Goal: Navigation & Orientation: Find specific page/section

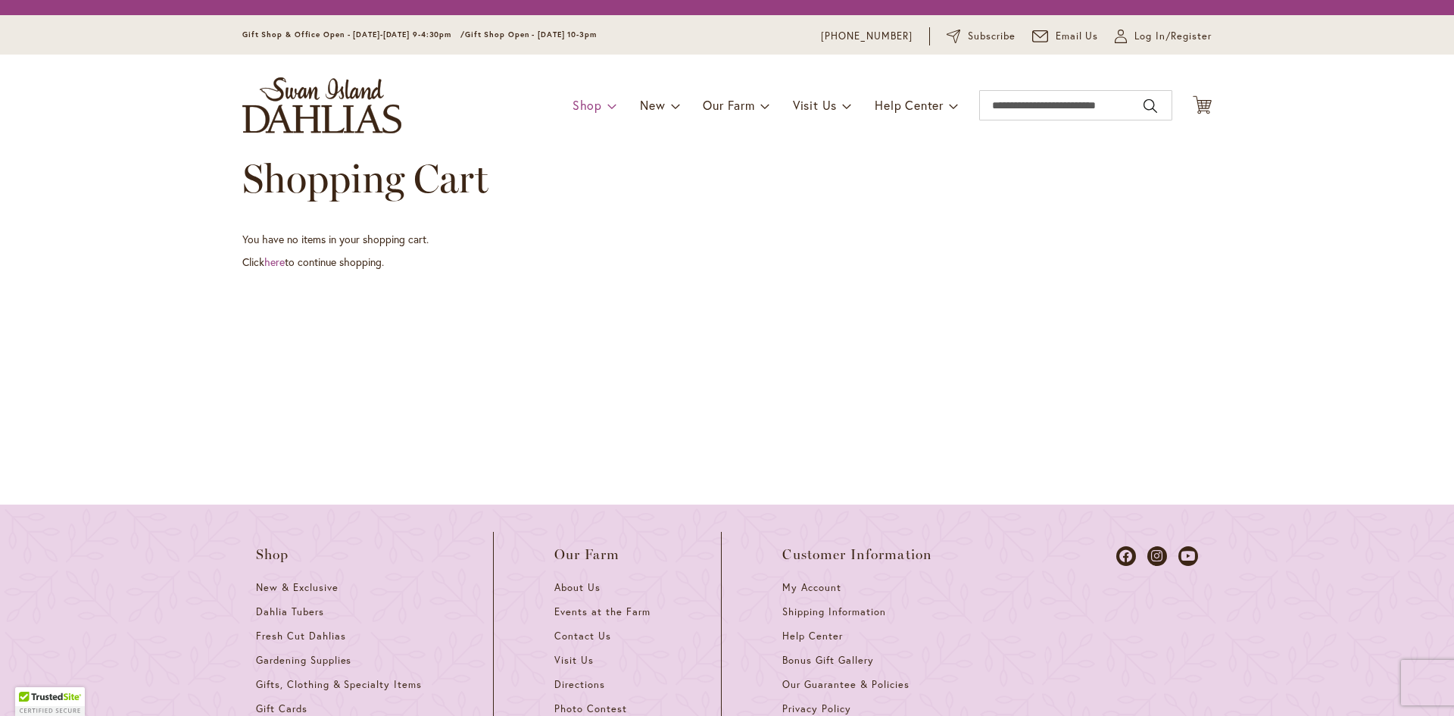
click at [607, 110] on span at bounding box center [612, 105] width 10 height 24
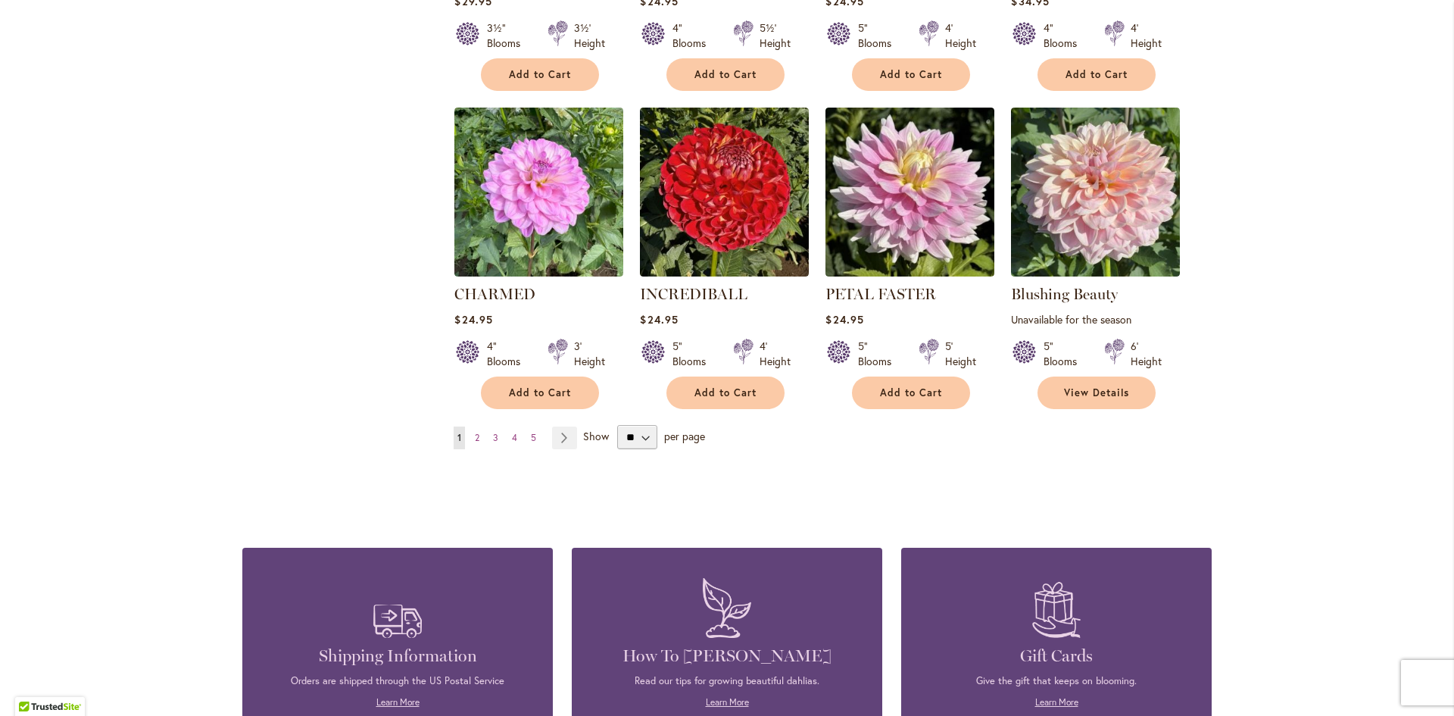
scroll to position [1136, 0]
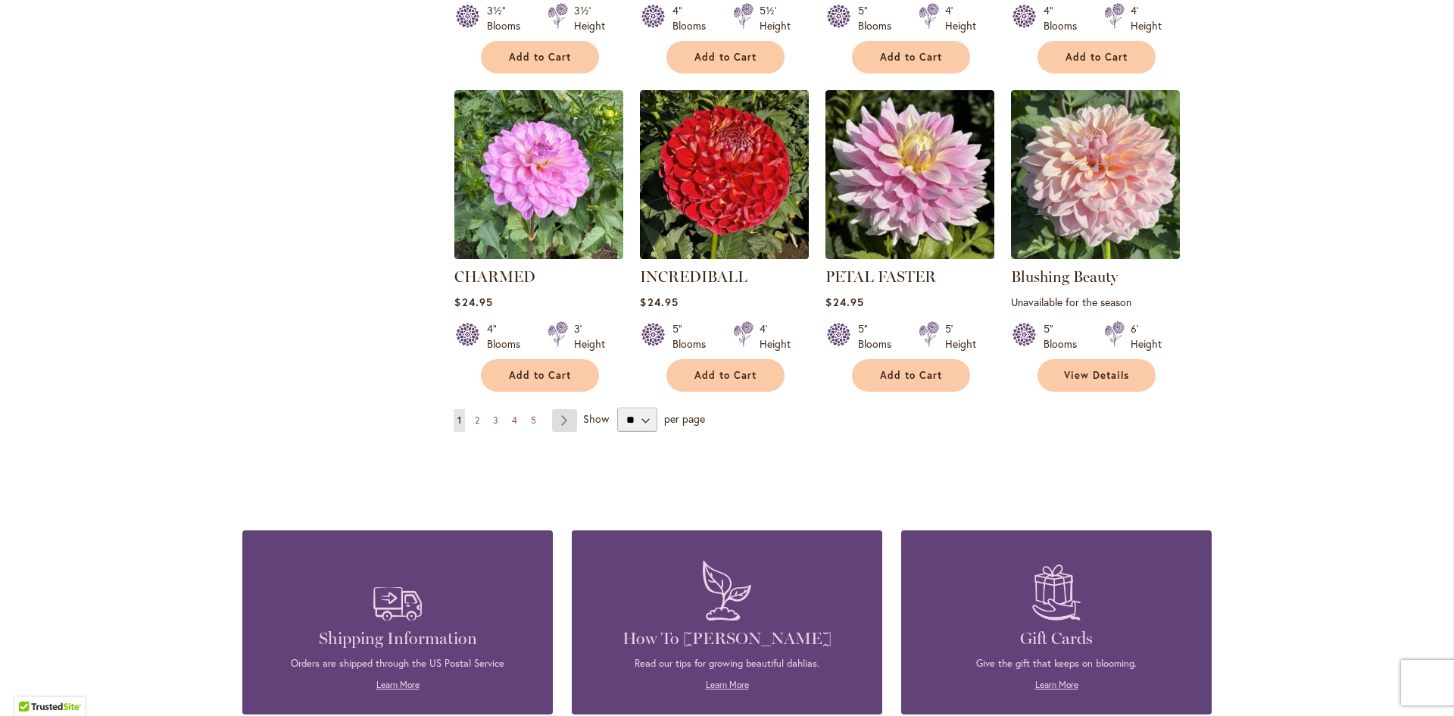
click at [552, 413] on link "Page Next" at bounding box center [564, 420] width 25 height 23
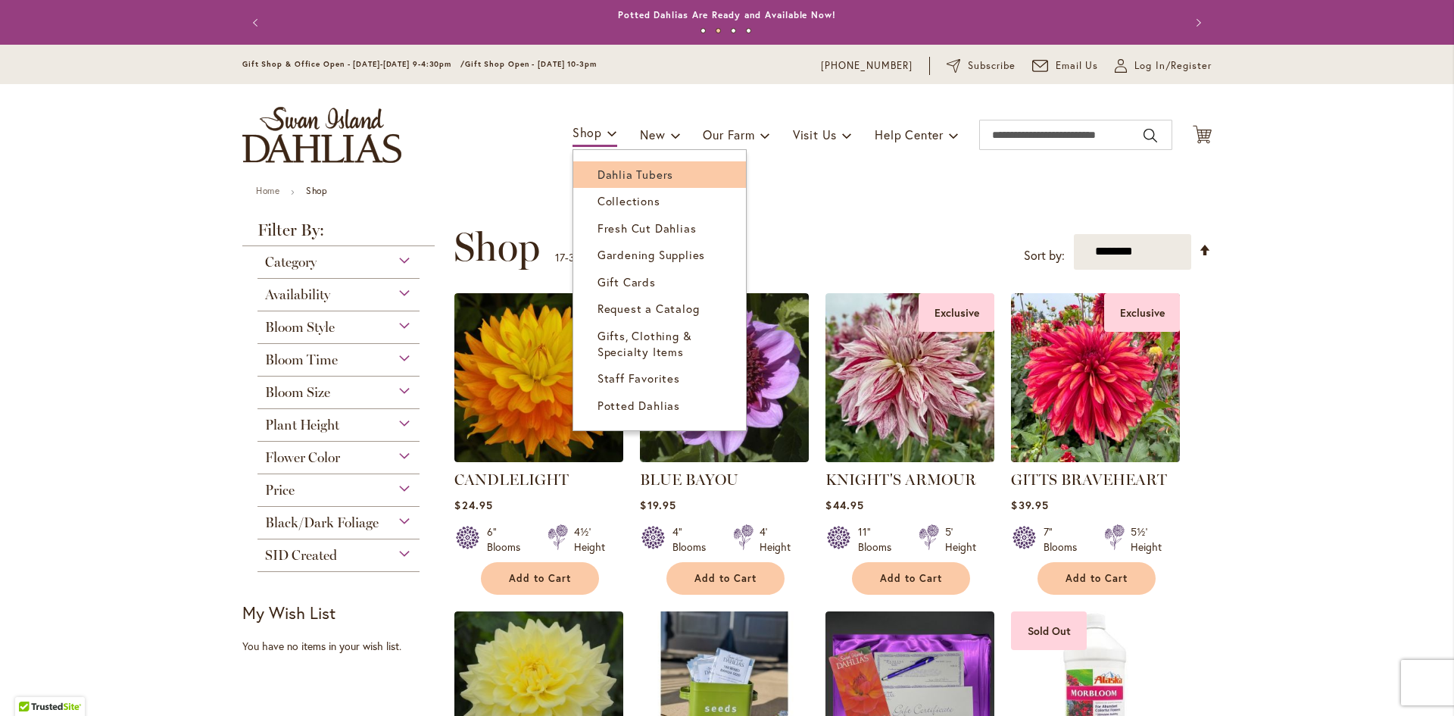
click at [609, 173] on span "Dahlia Tubers" at bounding box center [636, 174] width 76 height 15
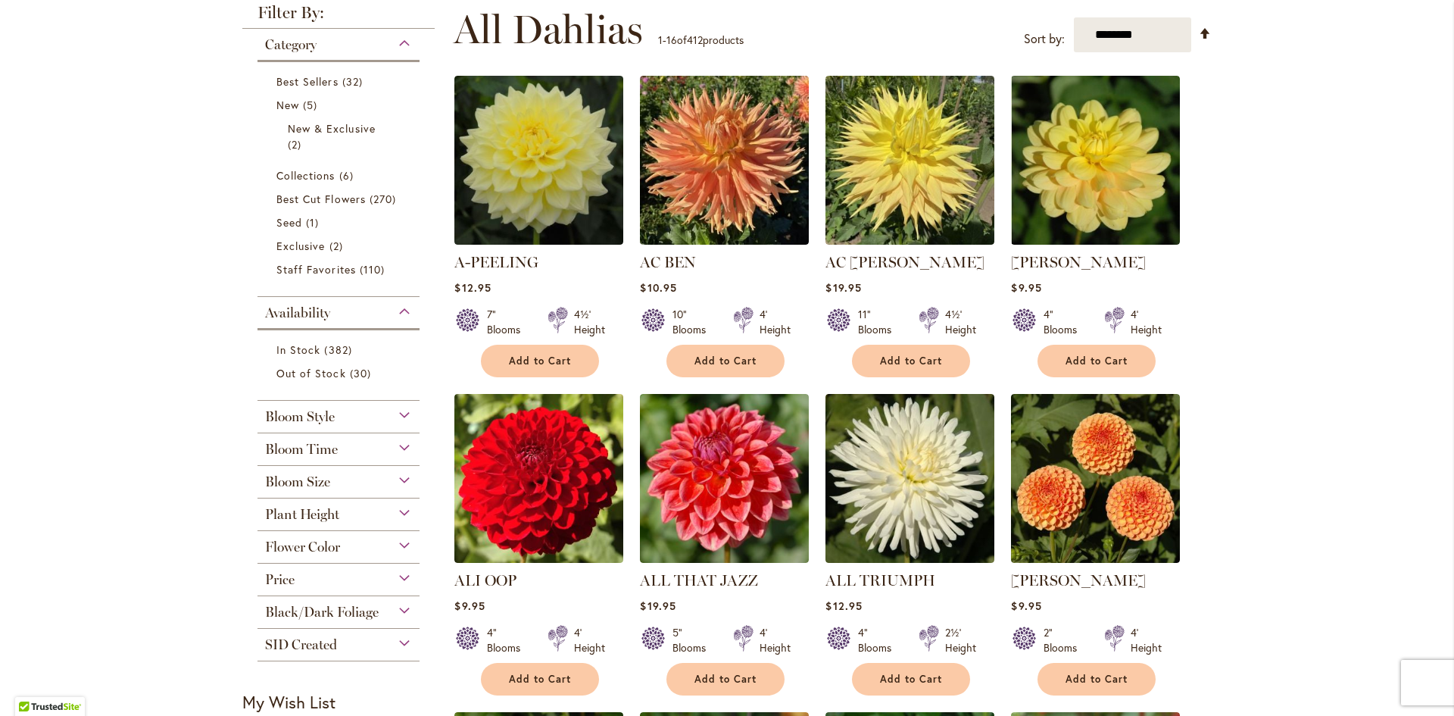
scroll to position [379, 0]
